Goal: Information Seeking & Learning: Learn about a topic

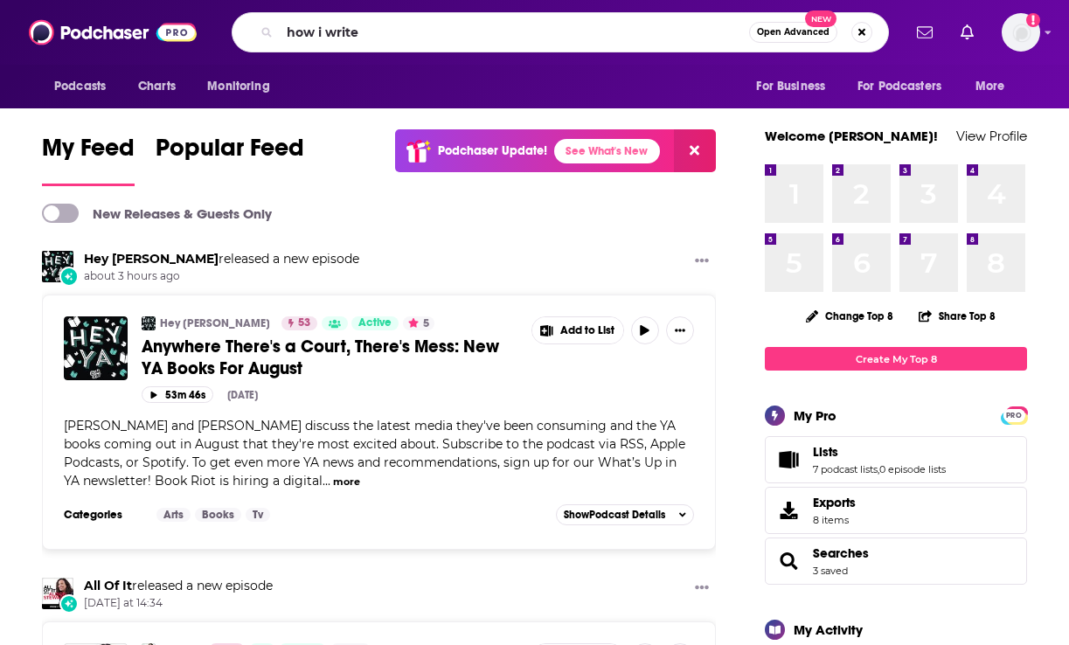
type input "how i write"
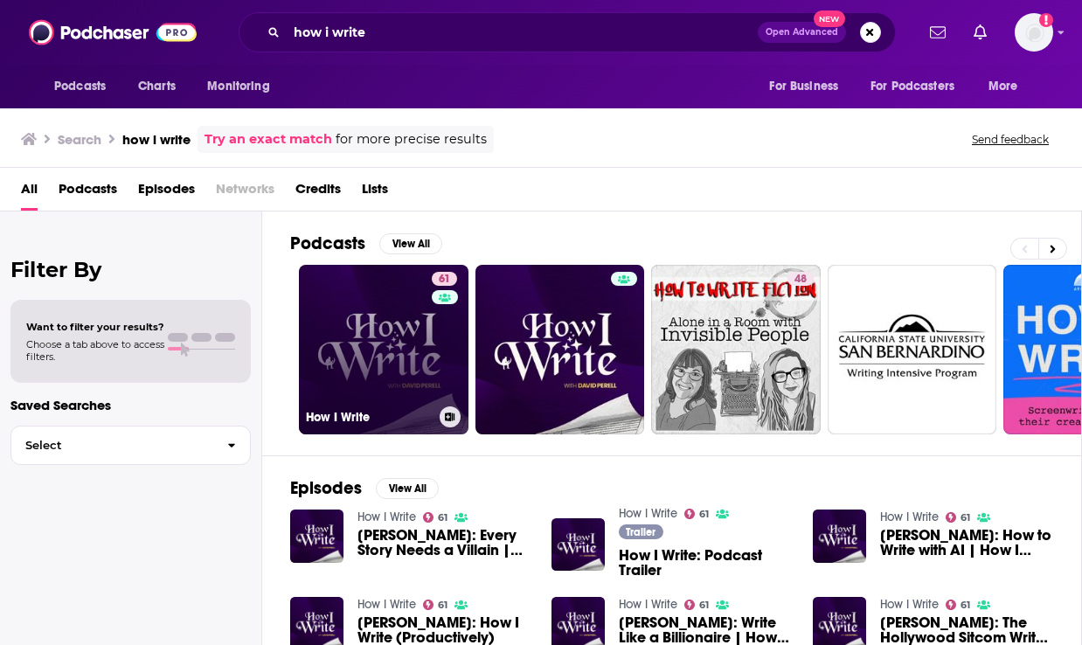
click at [364, 319] on link "61 How I Write" at bounding box center [384, 350] width 170 height 170
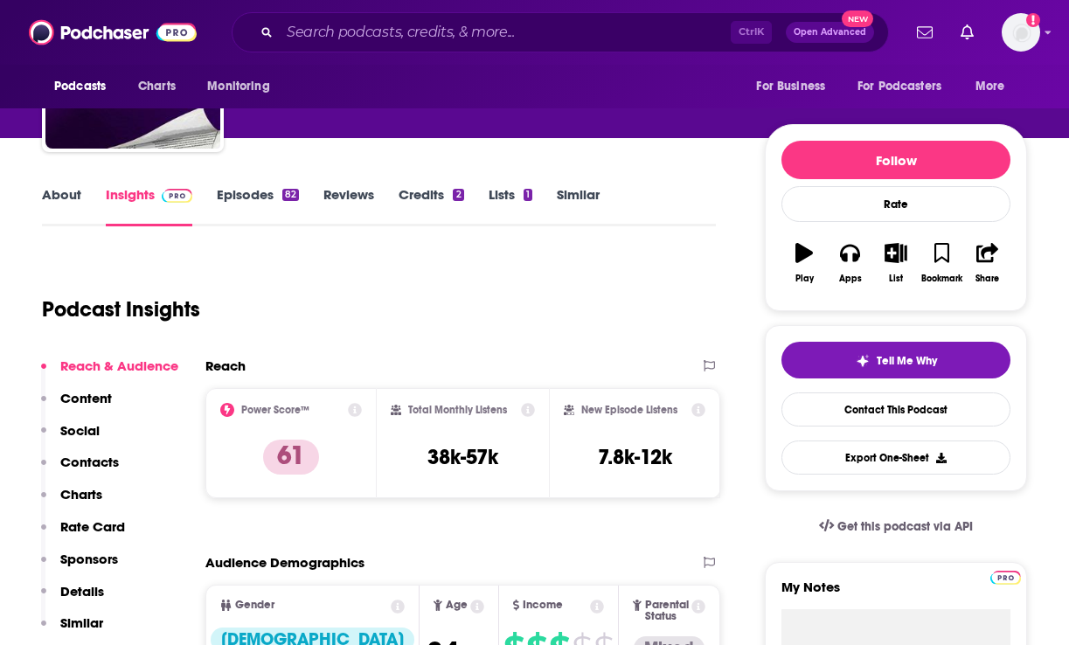
scroll to position [175, 0]
